Goal: Transaction & Acquisition: Download file/media

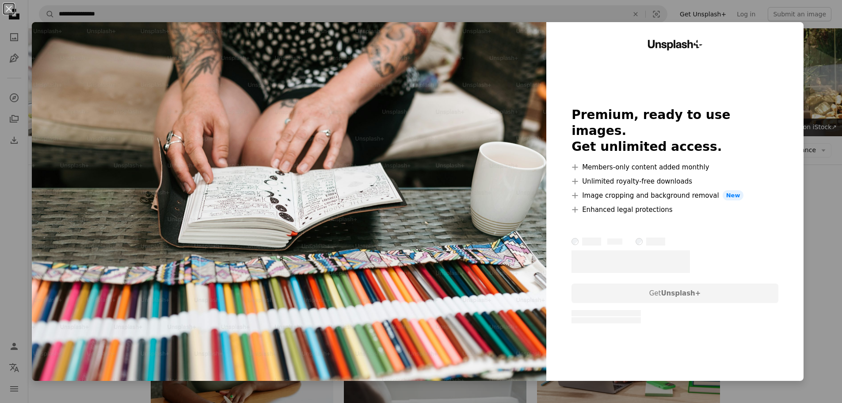
scroll to position [796, 0]
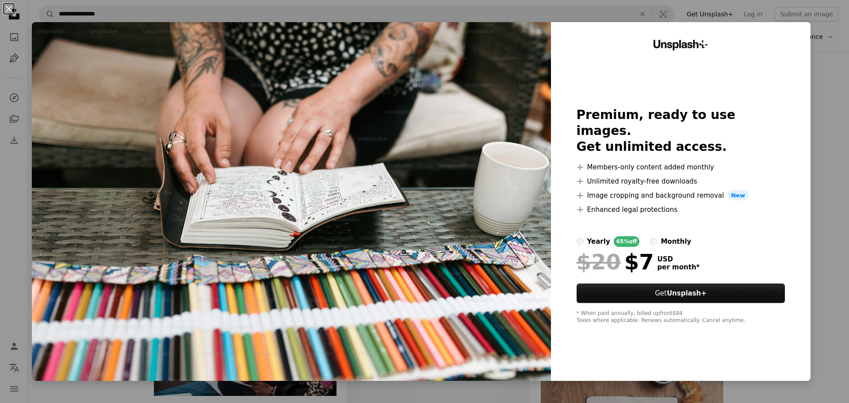
click at [819, 157] on div "An X shape Unsplash+ Premium, ready to use images. Get unlimited access. A plus…" at bounding box center [424, 201] width 849 height 403
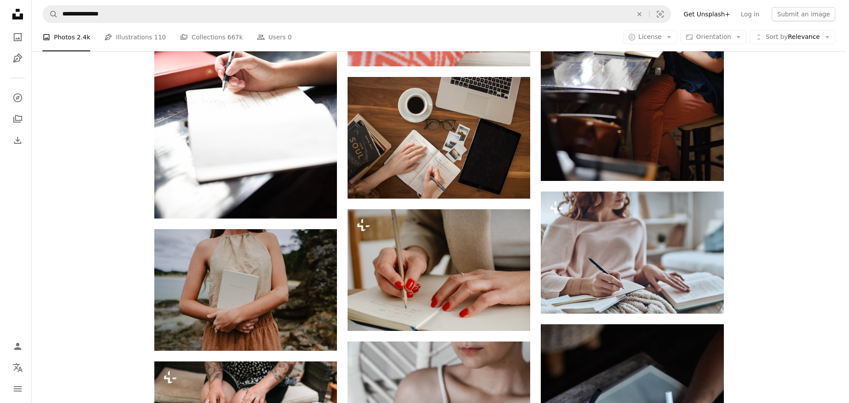
scroll to position [398, 0]
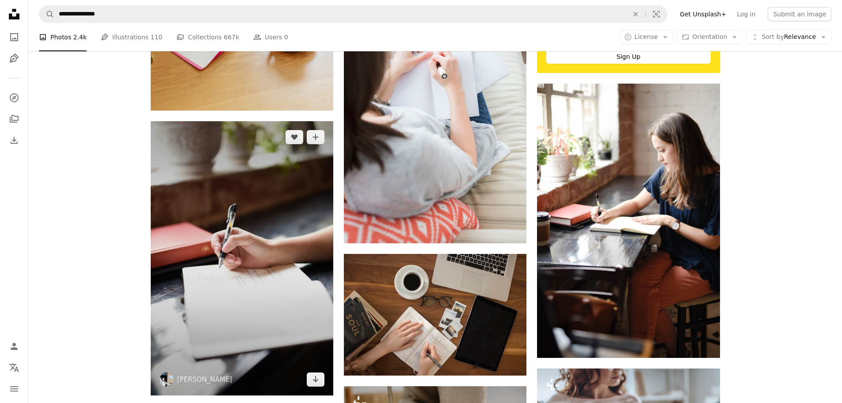
click at [291, 222] on img at bounding box center [242, 258] width 183 height 274
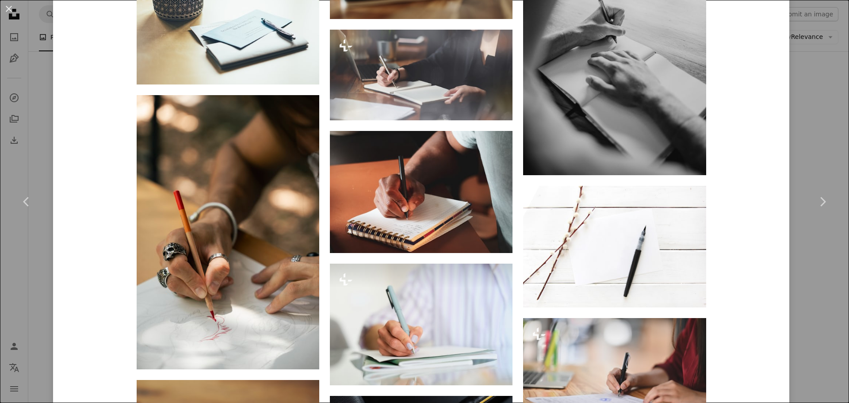
scroll to position [2490, 0]
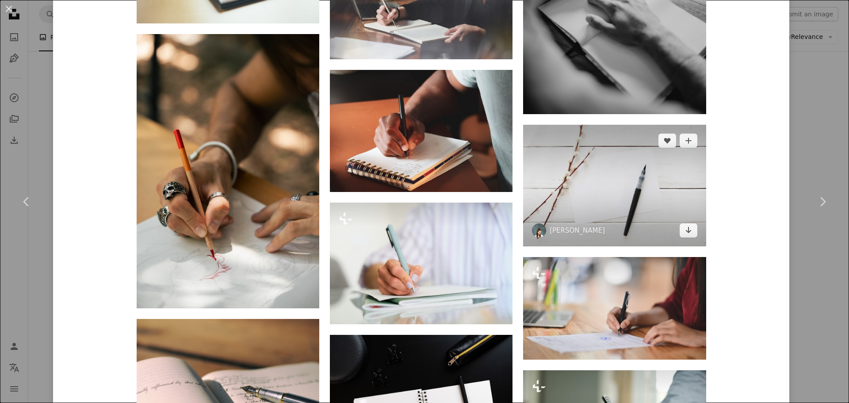
click at [623, 192] on img at bounding box center [614, 186] width 183 height 122
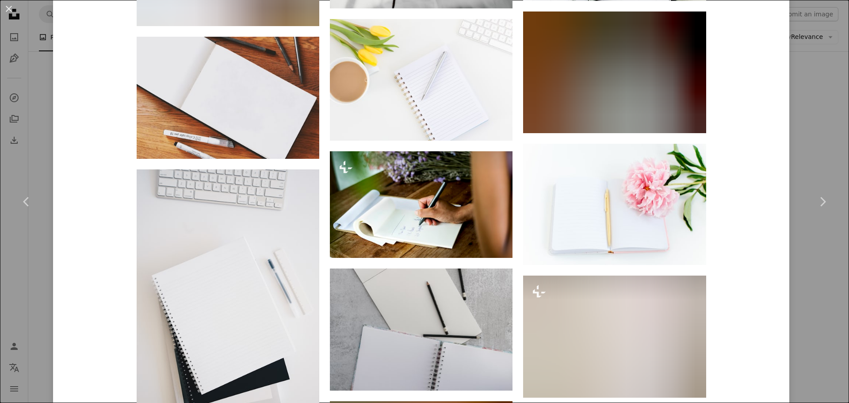
scroll to position [1550, 0]
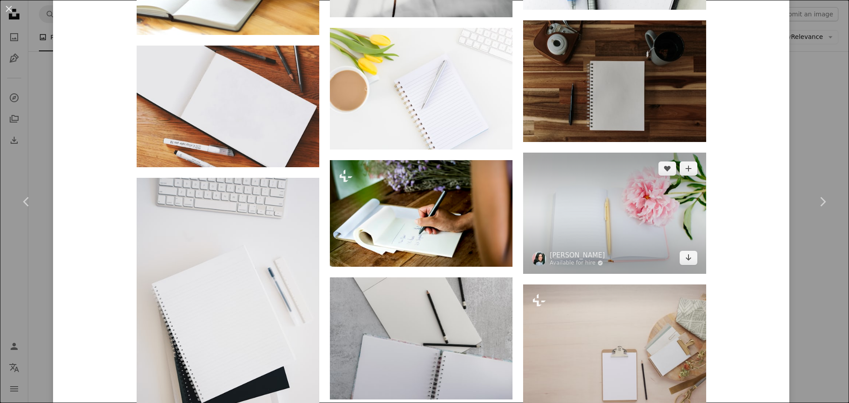
click at [644, 210] on img at bounding box center [614, 213] width 183 height 121
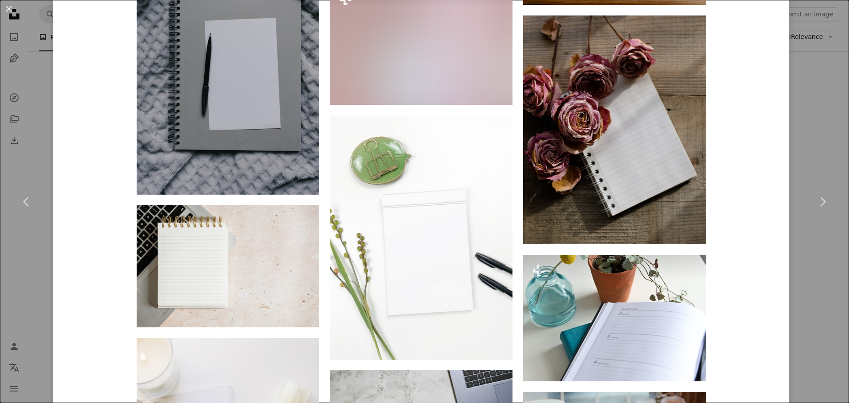
scroll to position [5619, 0]
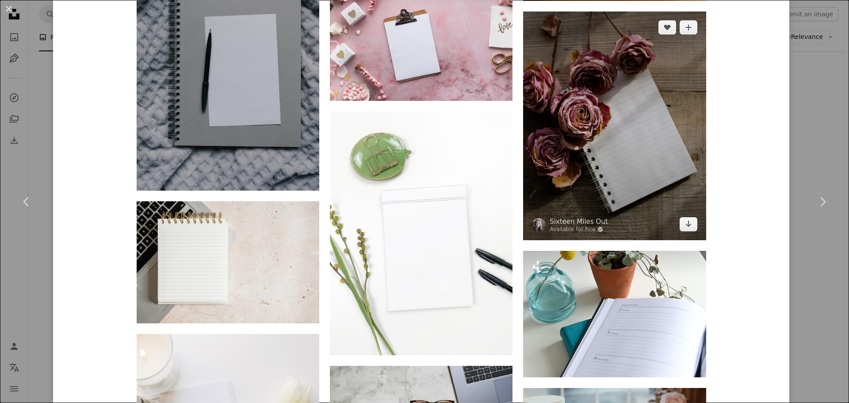
click at [609, 166] on img at bounding box center [614, 125] width 183 height 229
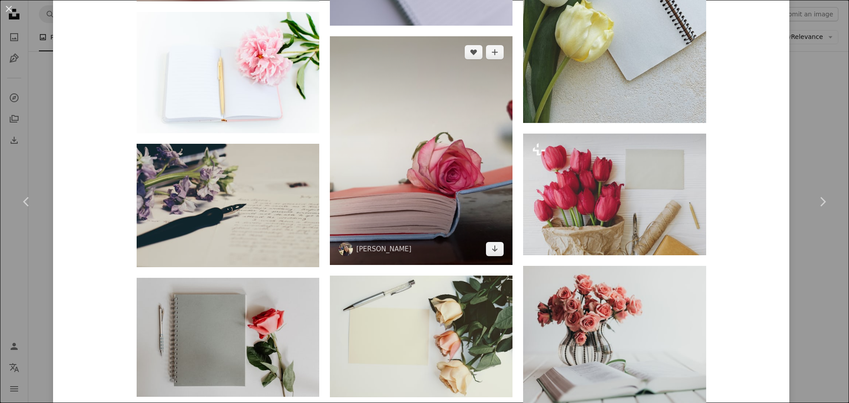
scroll to position [1415, 0]
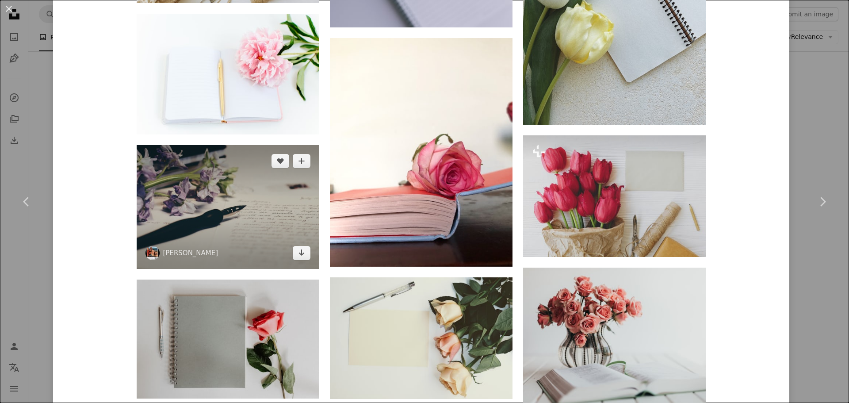
click at [192, 178] on img at bounding box center [228, 206] width 183 height 123
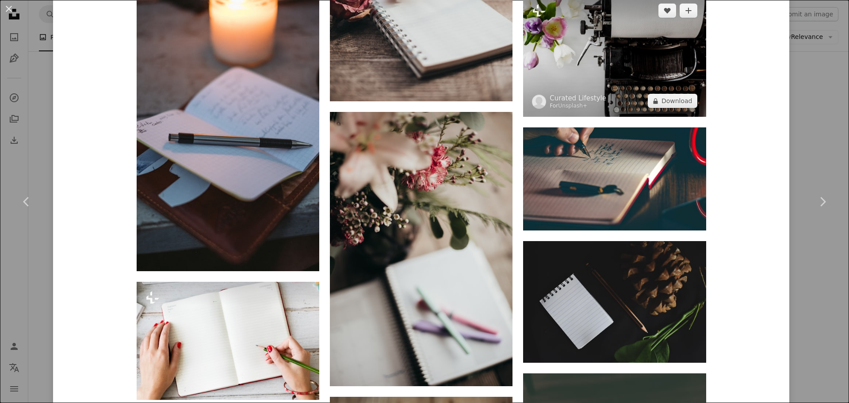
scroll to position [1636, 0]
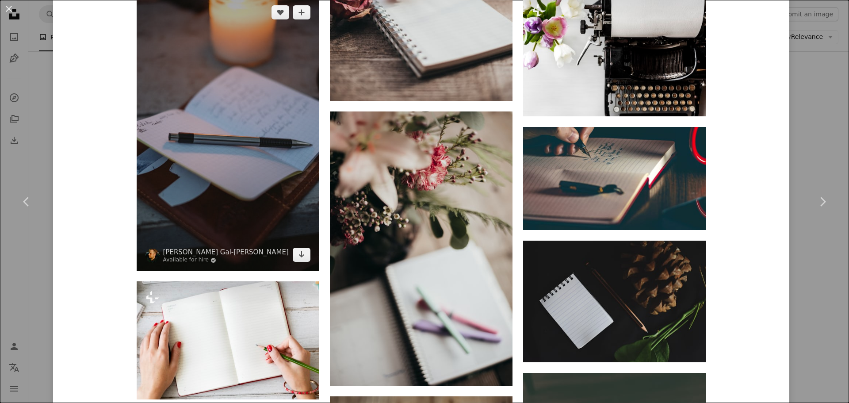
click at [227, 143] on img at bounding box center [228, 133] width 183 height 274
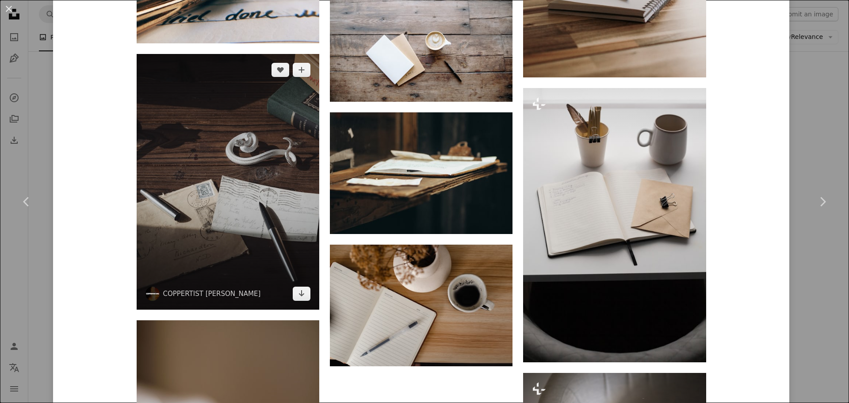
scroll to position [2963, 0]
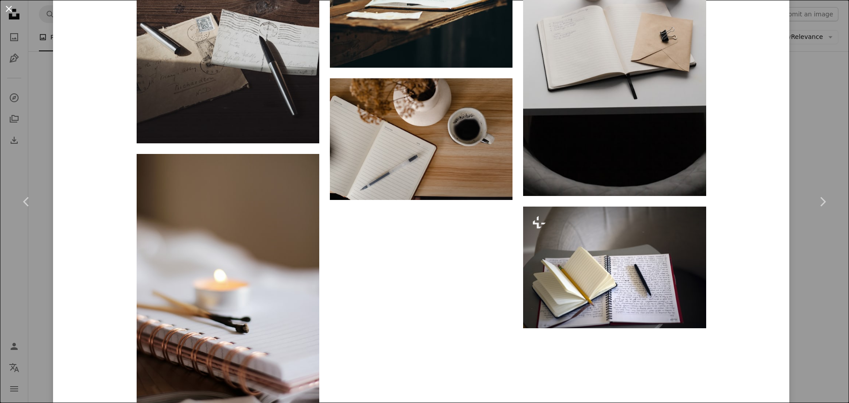
click at [10, 10] on button "An X shape" at bounding box center [9, 9] width 11 height 11
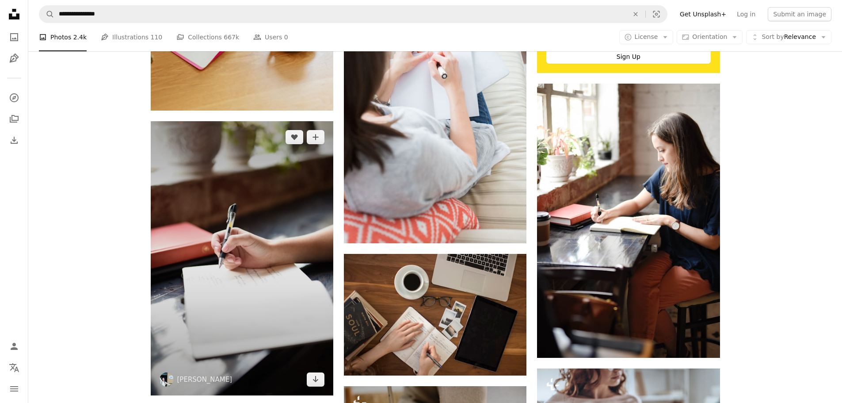
click at [199, 220] on img at bounding box center [242, 258] width 183 height 274
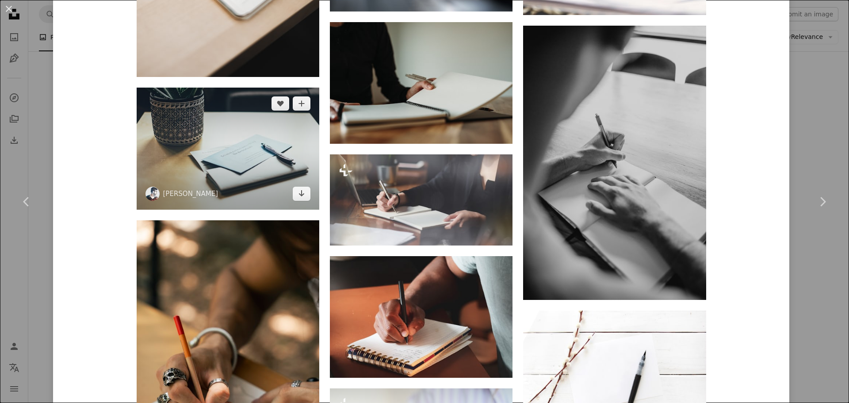
scroll to position [2299, 0]
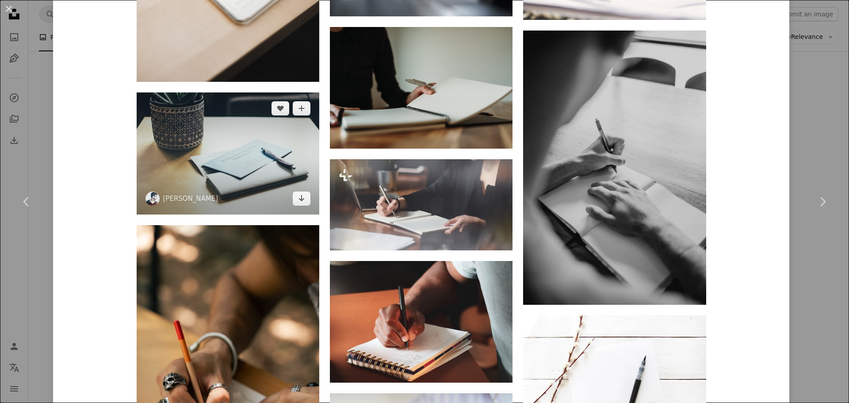
click at [206, 122] on img at bounding box center [228, 153] width 183 height 122
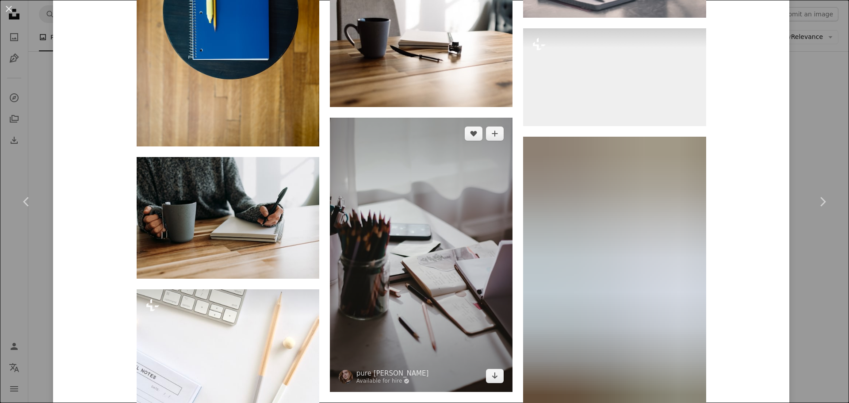
scroll to position [3289, 0]
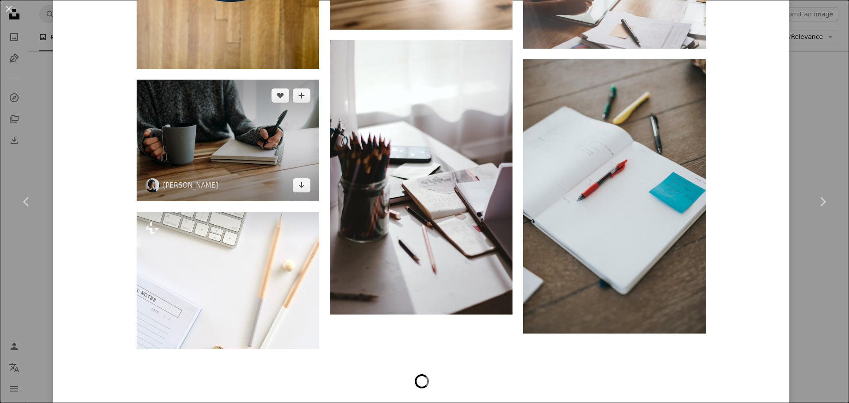
click at [194, 103] on img at bounding box center [228, 141] width 183 height 122
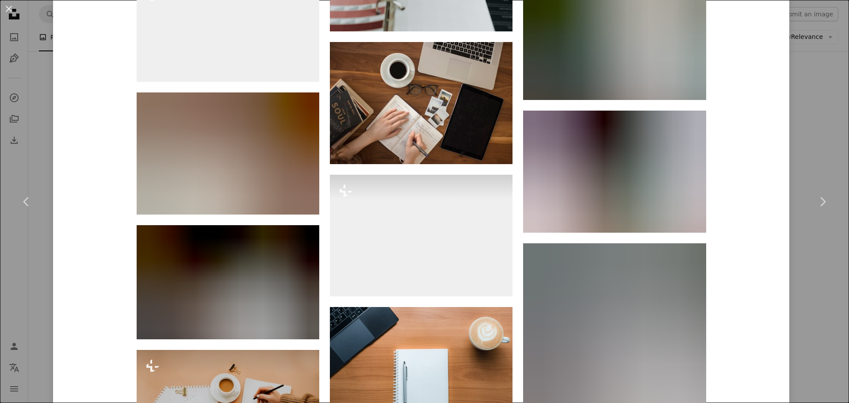
scroll to position [2432, 0]
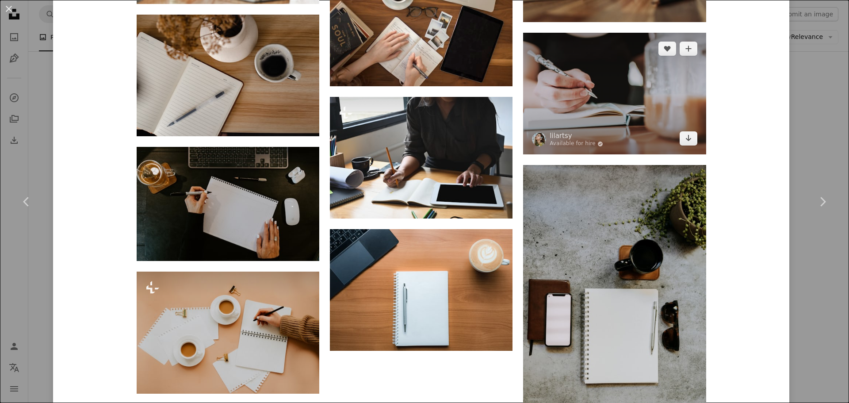
click at [601, 97] on img at bounding box center [614, 94] width 183 height 122
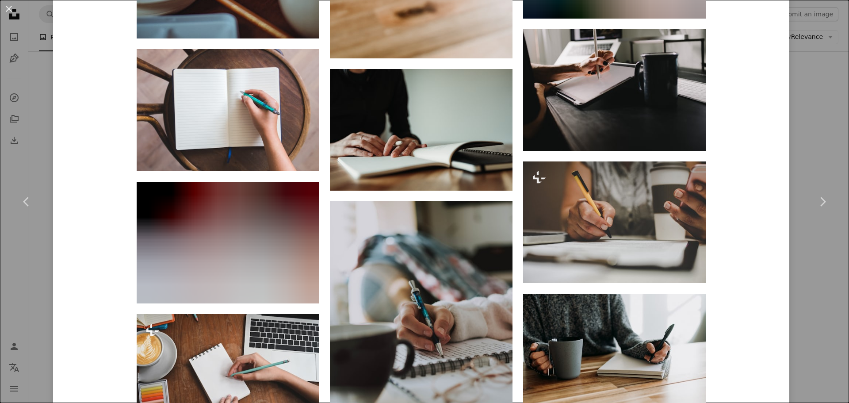
scroll to position [1459, 0]
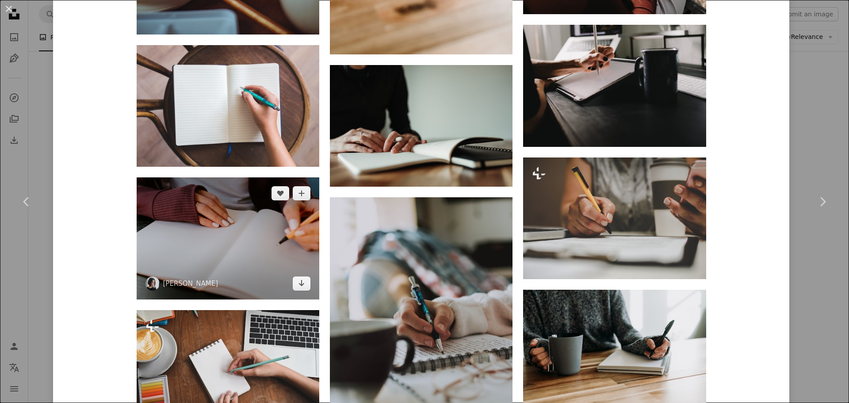
click at [273, 242] on img at bounding box center [228, 238] width 183 height 122
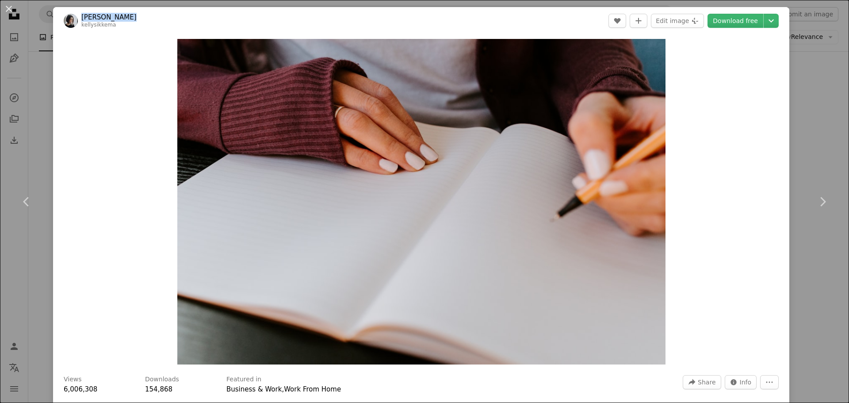
drag, startPoint x: 125, startPoint y: 15, endPoint x: 83, endPoint y: 15, distance: 41.6
click at [83, 15] on header "[PERSON_NAME] kellysikkema A heart A plus sign Edit image Plus sign for Unsplas…" at bounding box center [421, 20] width 736 height 27
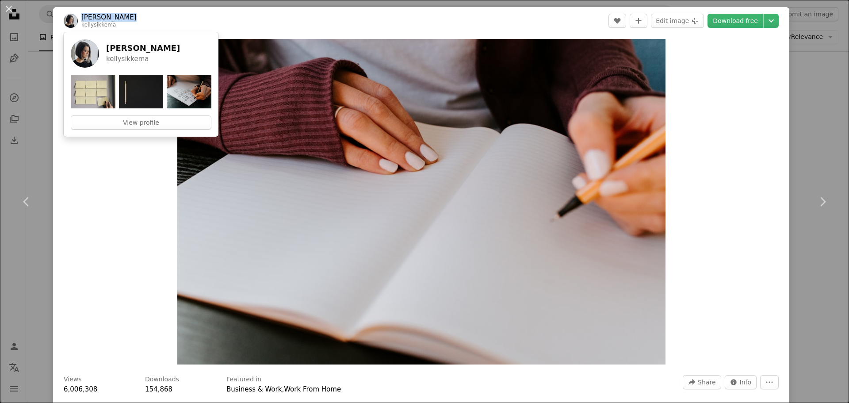
copy link "[PERSON_NAME]"
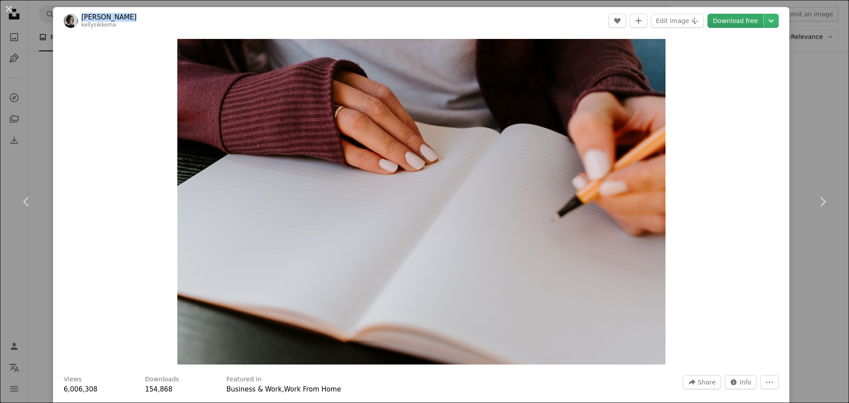
click at [719, 23] on link "Download free" at bounding box center [736, 21] width 56 height 14
